Goal: Task Accomplishment & Management: Complete application form

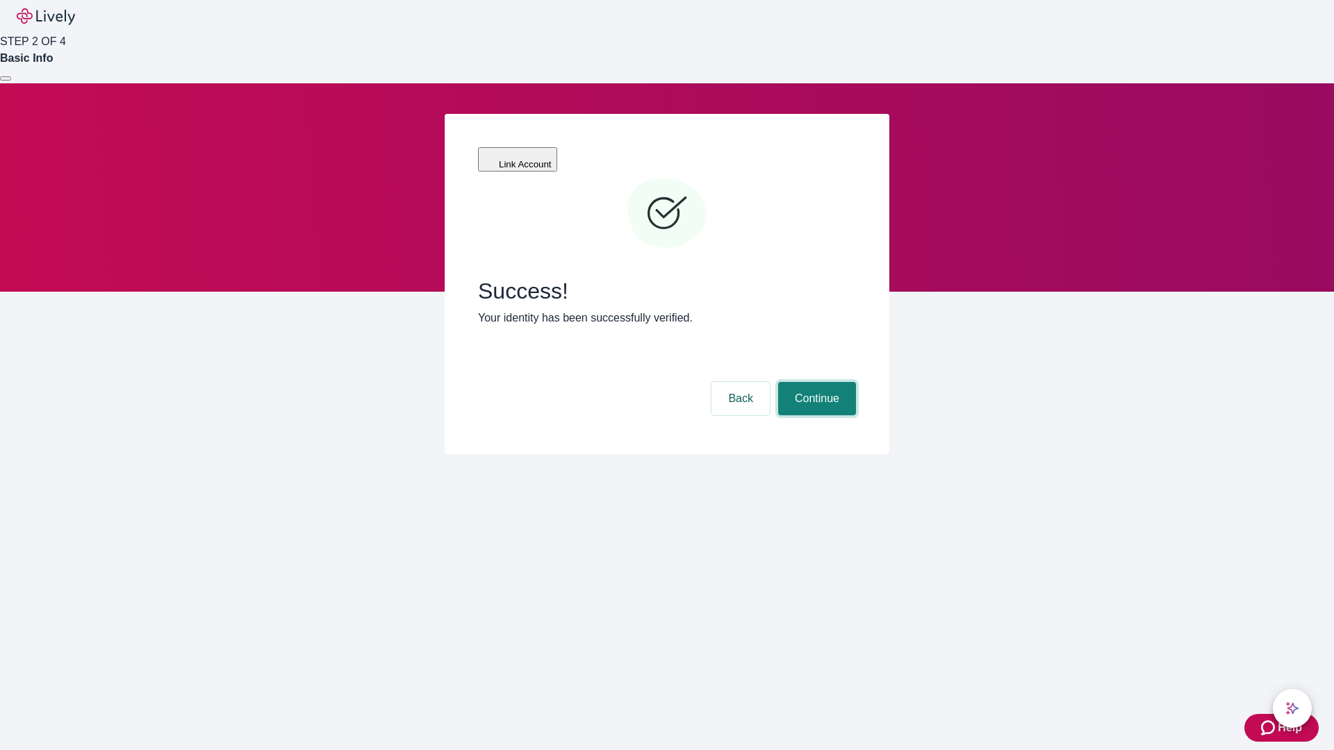
click at [815, 382] on button "Continue" at bounding box center [817, 398] width 78 height 33
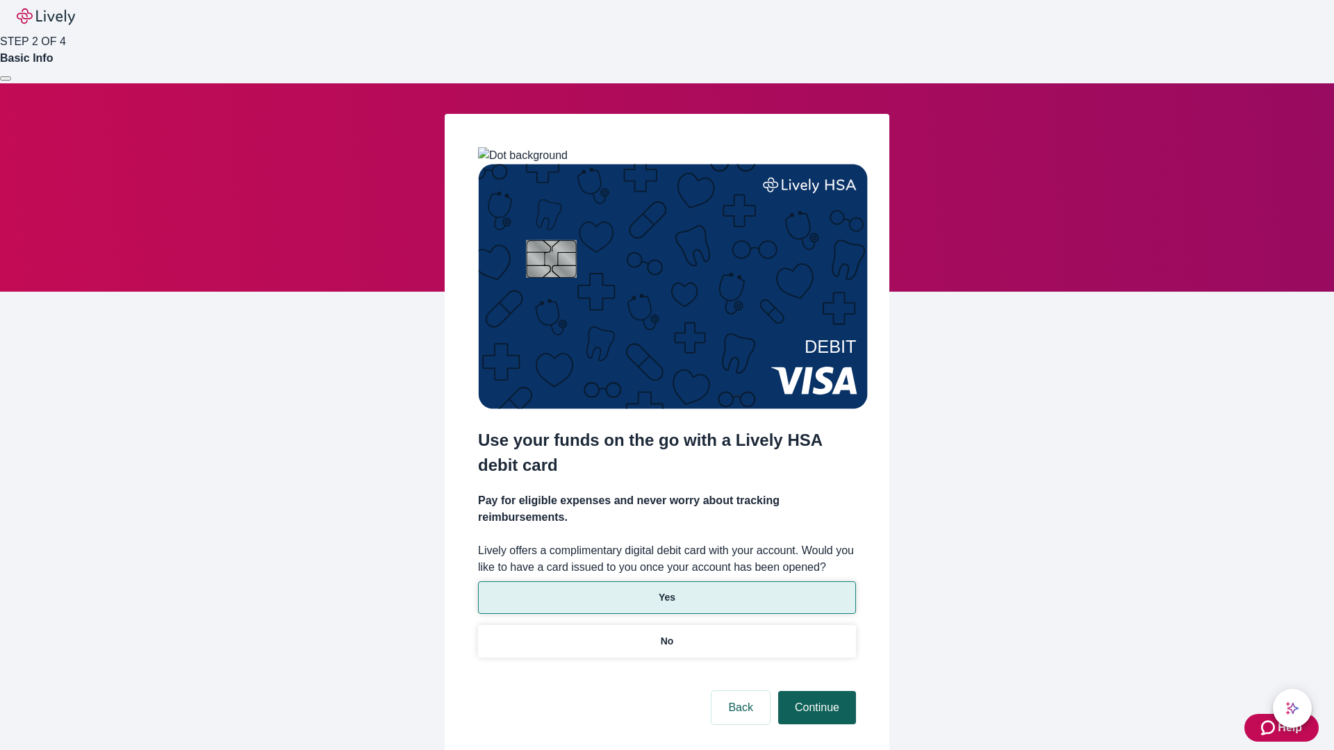
click at [666, 590] on p "Yes" at bounding box center [666, 597] width 17 height 15
click at [815, 691] on button "Continue" at bounding box center [817, 707] width 78 height 33
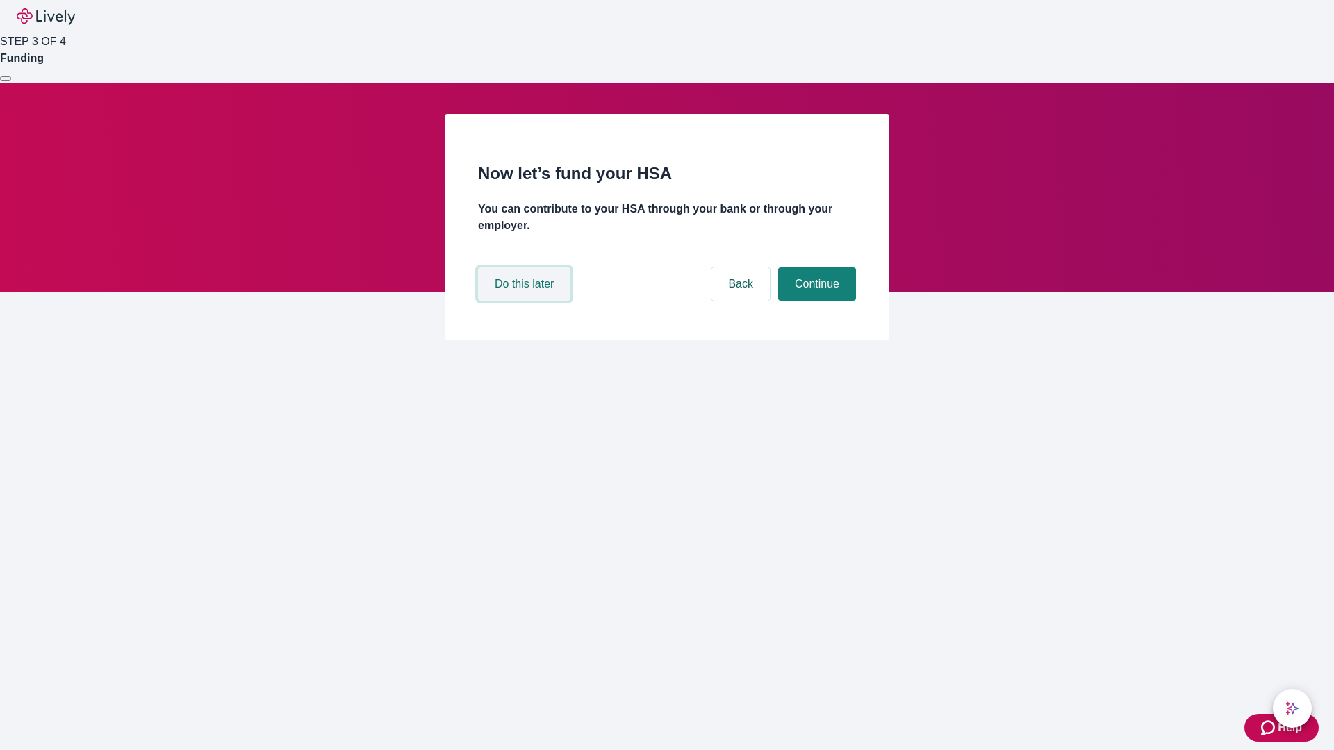
click at [526, 301] on button "Do this later" at bounding box center [524, 283] width 92 height 33
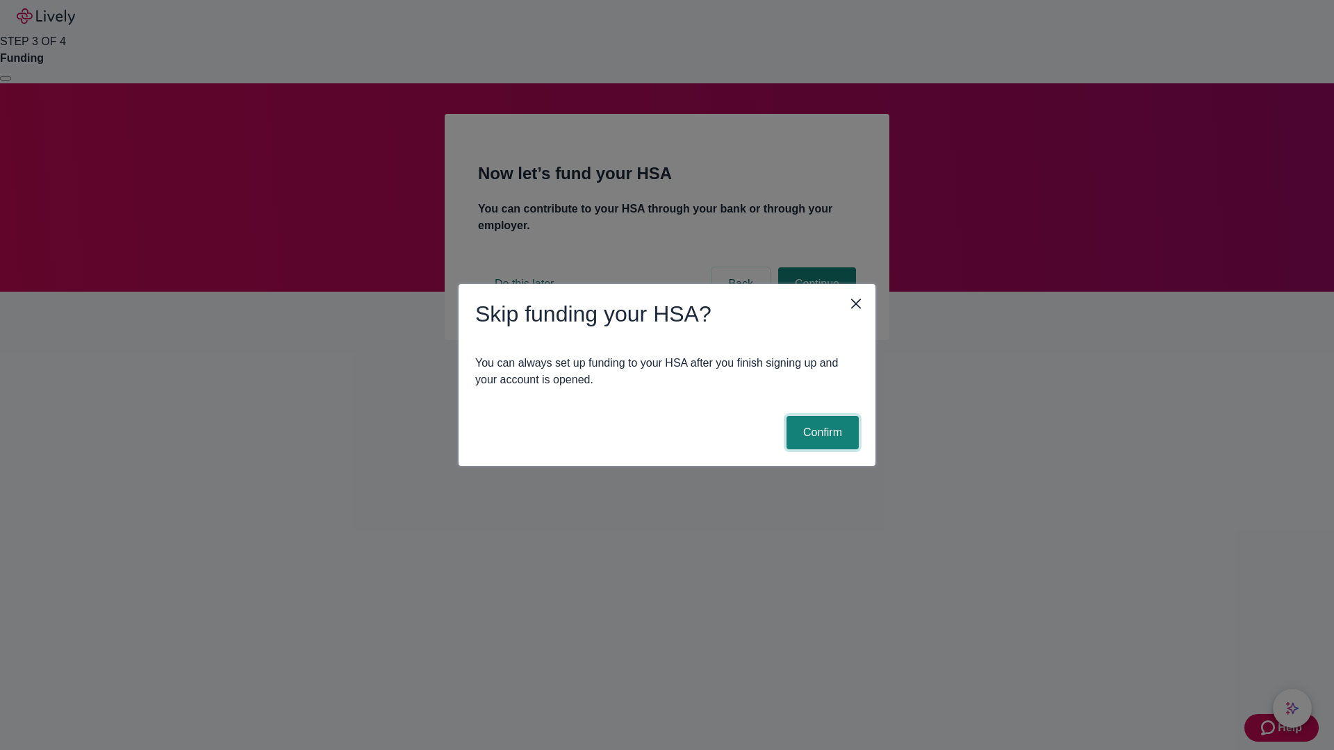
click at [820, 433] on button "Confirm" at bounding box center [822, 432] width 72 height 33
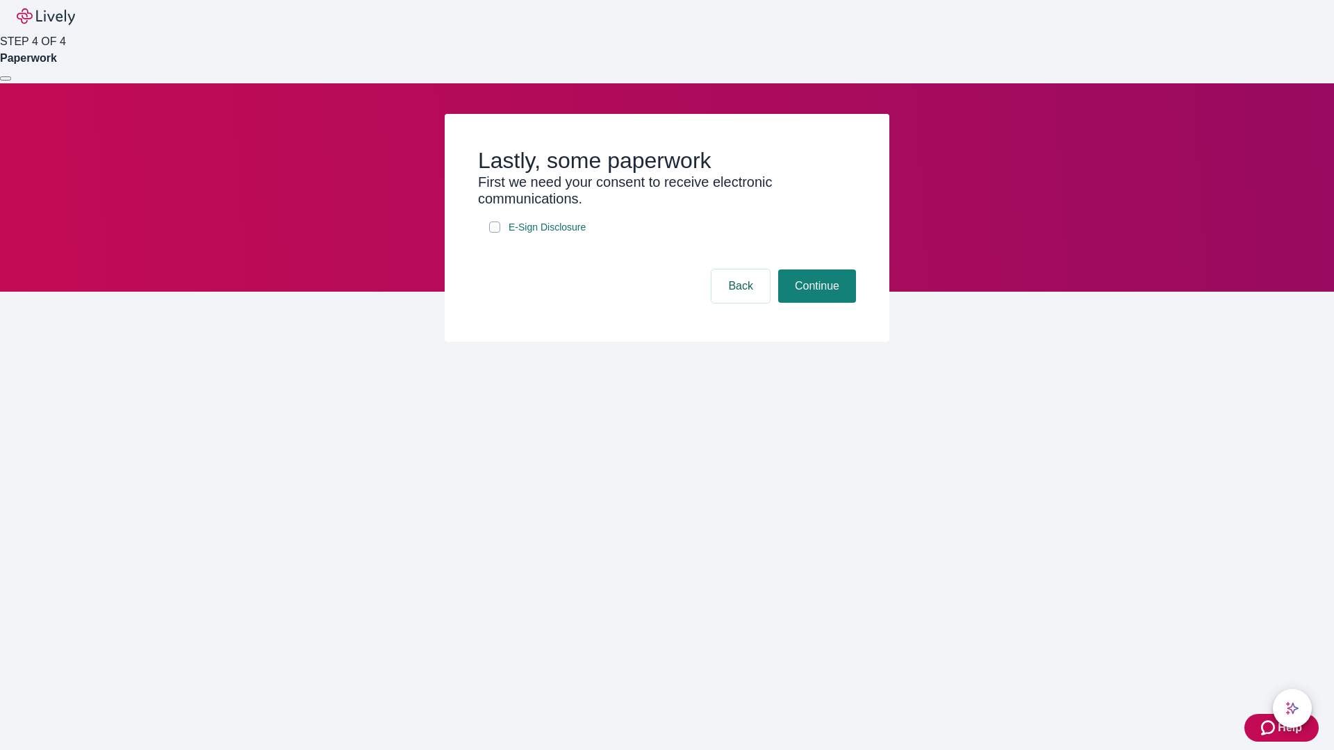
click at [495, 233] on input "E-Sign Disclosure" at bounding box center [494, 227] width 11 height 11
checkbox input "true"
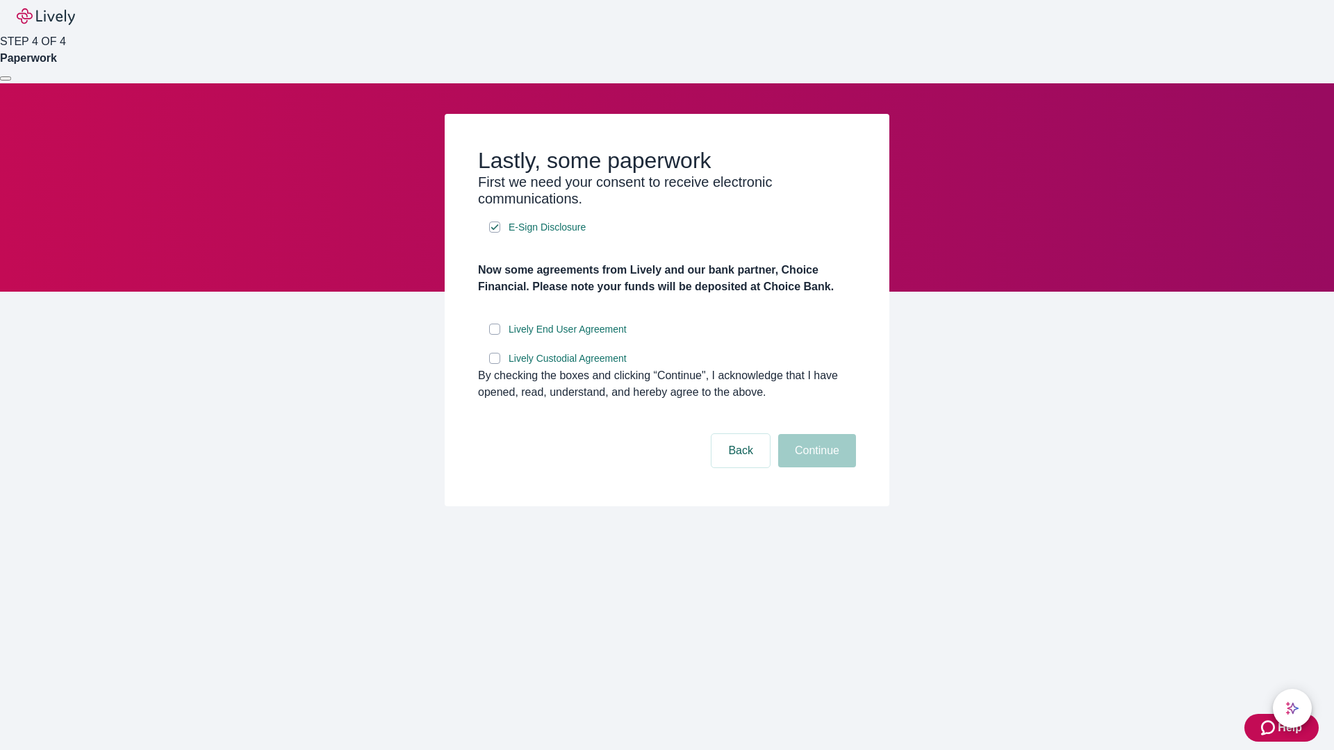
click at [495, 335] on input "Lively End User Agreement" at bounding box center [494, 329] width 11 height 11
checkbox input "true"
click at [495, 364] on input "Lively Custodial Agreement" at bounding box center [494, 358] width 11 height 11
checkbox input "true"
click at [815, 467] on button "Continue" at bounding box center [817, 450] width 78 height 33
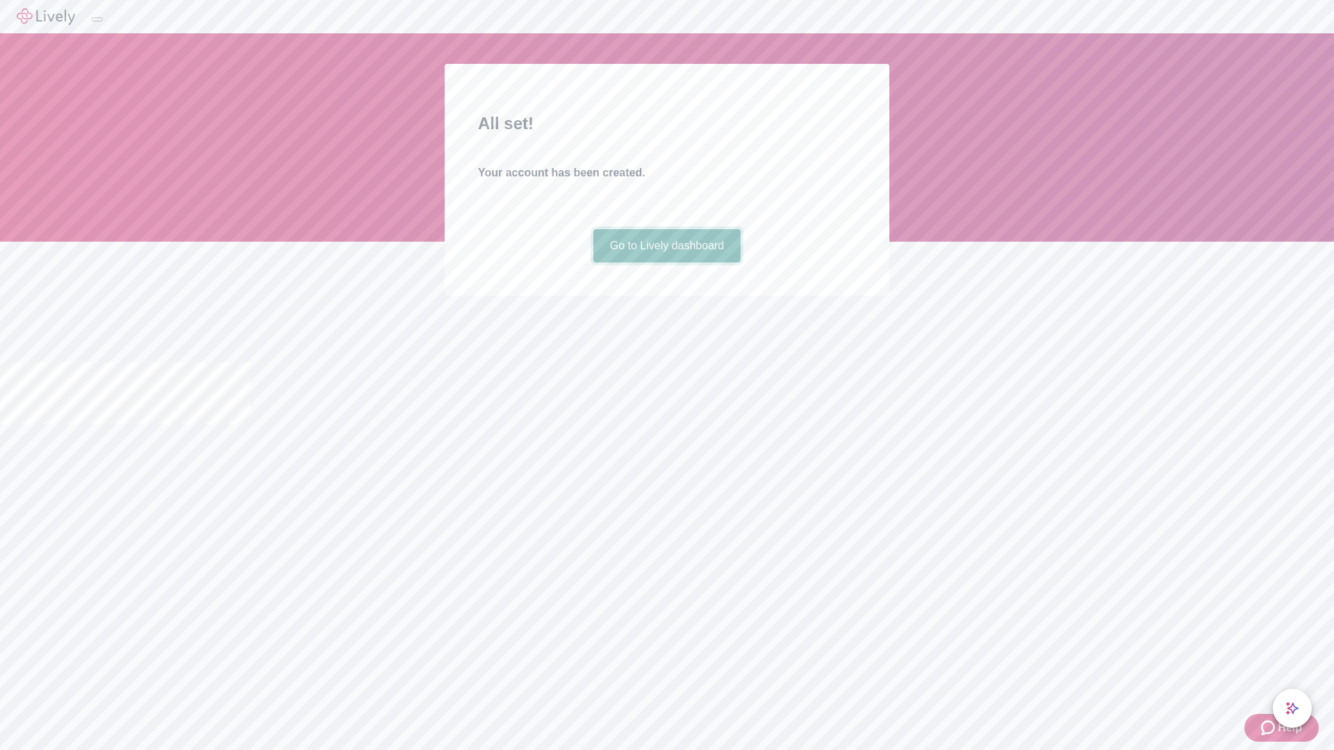
click at [666, 263] on link "Go to Lively dashboard" at bounding box center [667, 245] width 148 height 33
